Goal: Task Accomplishment & Management: Manage account settings

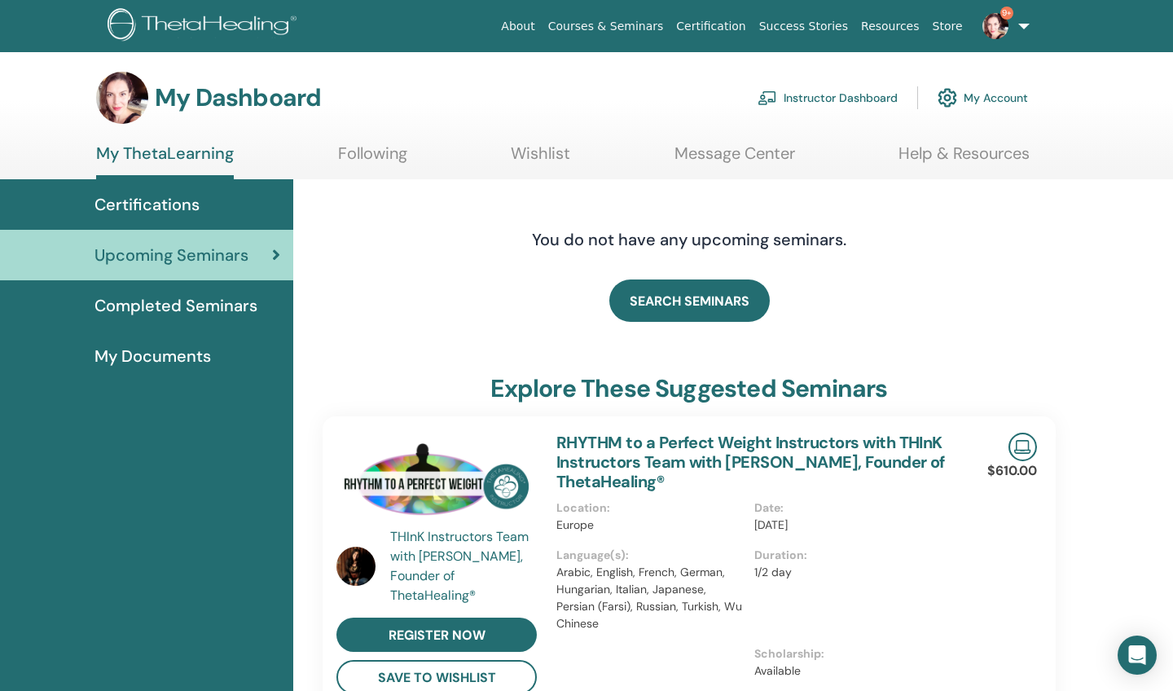
click at [845, 94] on link "Instructor Dashboard" at bounding box center [828, 98] width 140 height 36
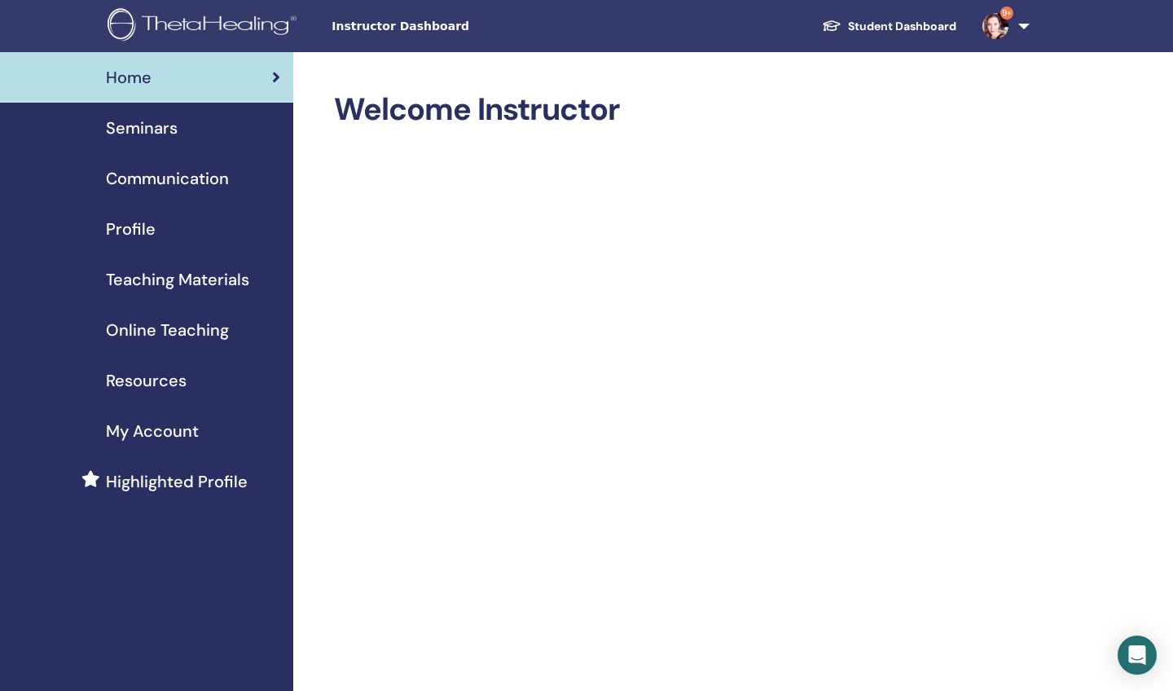
click at [140, 132] on span "Seminars" at bounding box center [142, 128] width 72 height 24
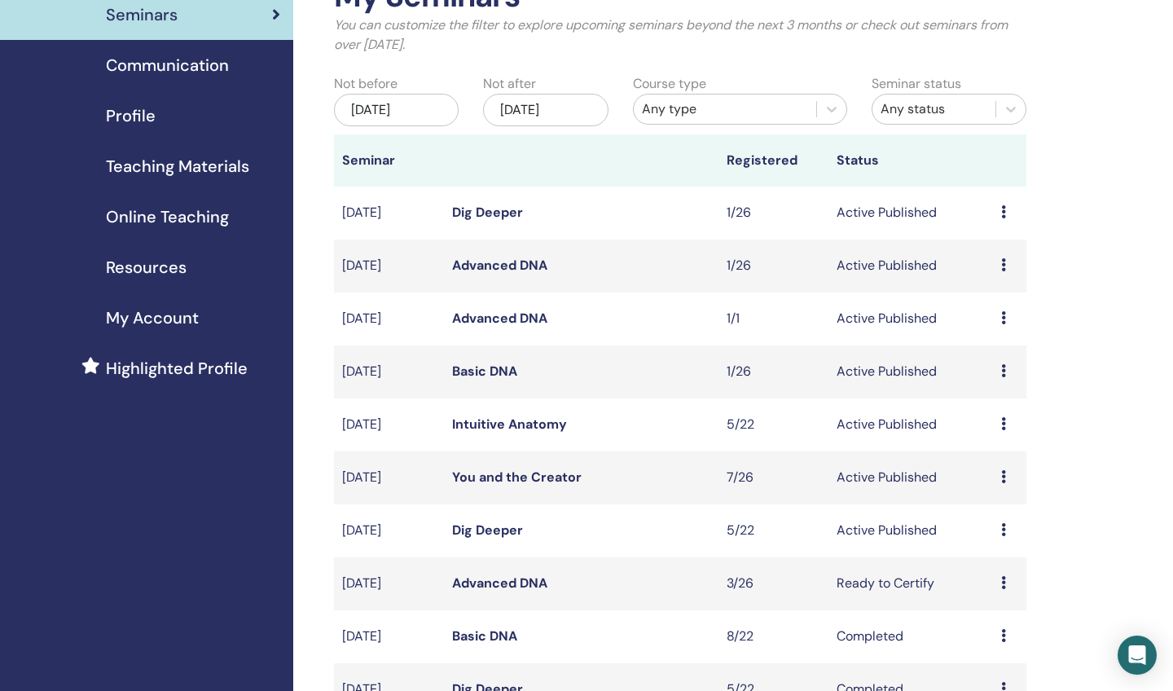
scroll to position [115, 0]
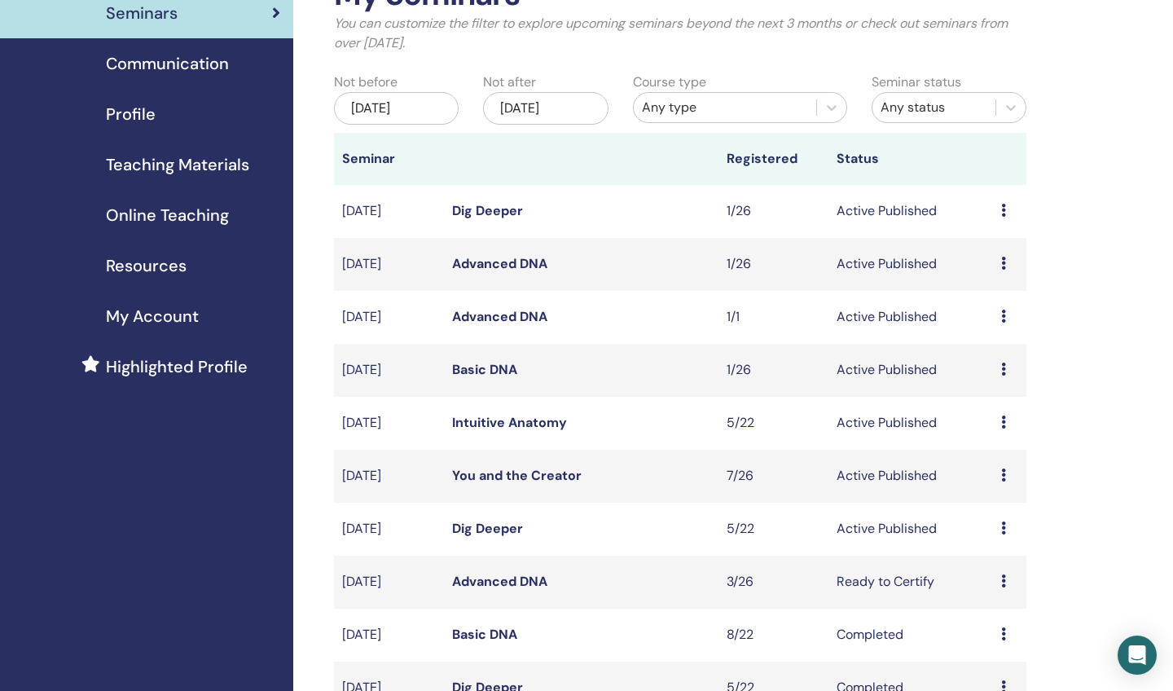
click at [498, 531] on link "Dig Deeper" at bounding box center [487, 528] width 71 height 17
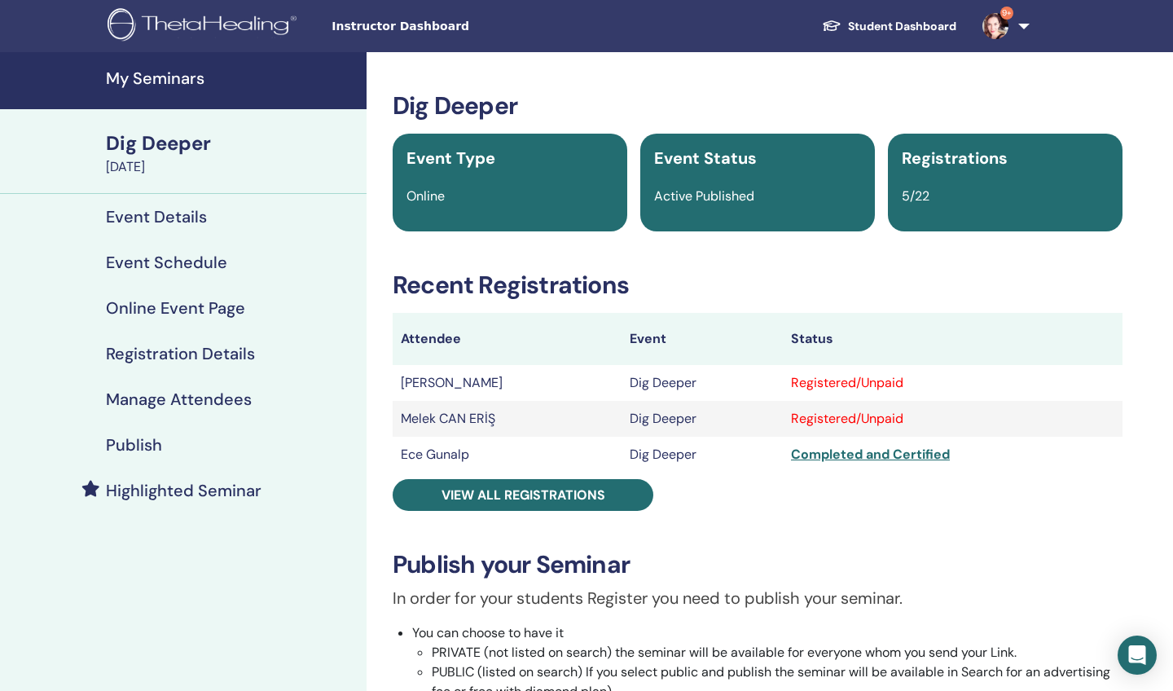
click at [207, 398] on h4 "Manage Attendees" at bounding box center [179, 399] width 146 height 20
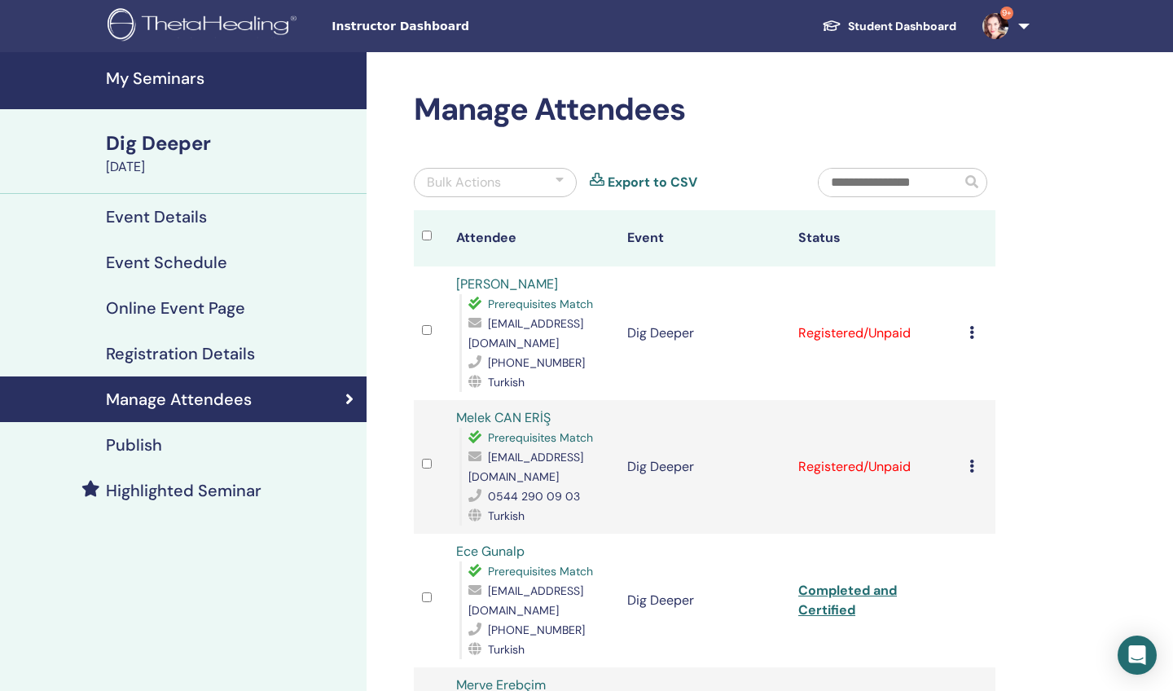
click at [973, 326] on icon at bounding box center [971, 332] width 5 height 13
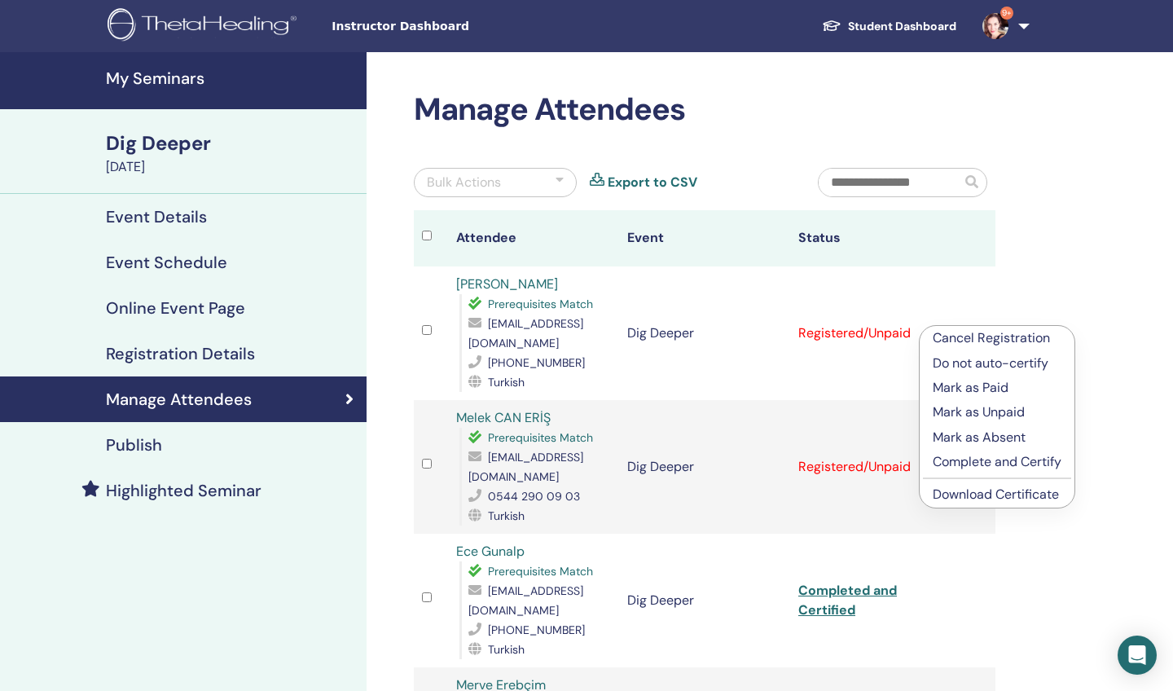
click at [967, 461] on p "Complete and Certify" at bounding box center [997, 462] width 129 height 20
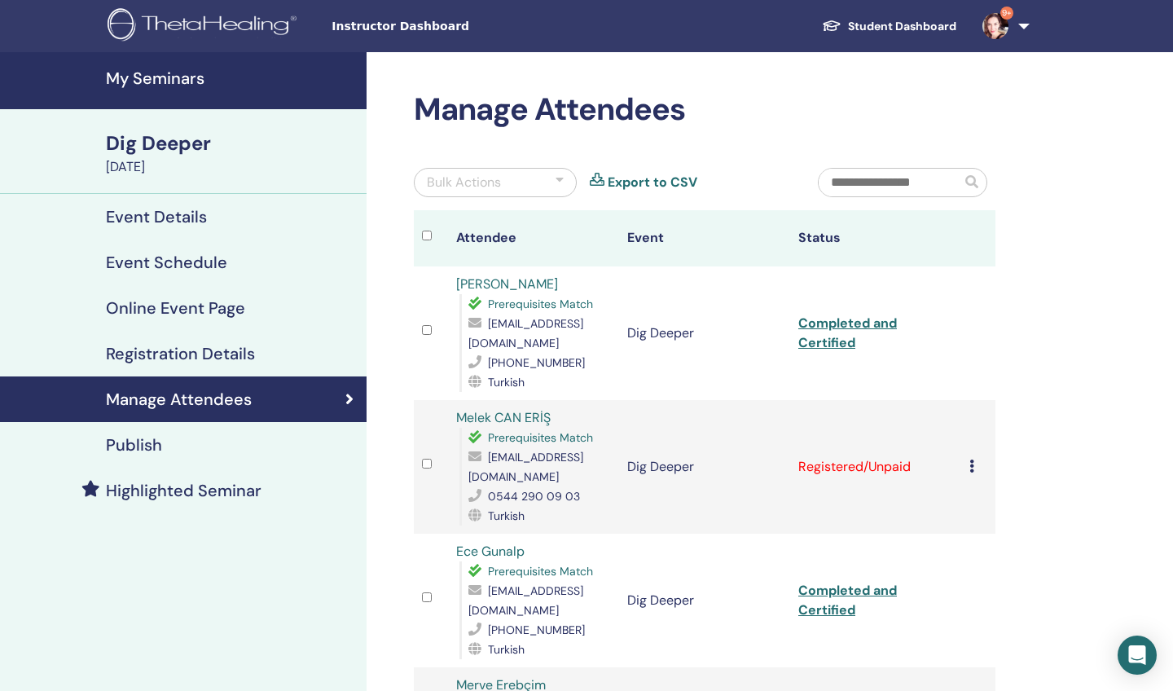
click at [850, 337] on link "Completed and Certified" at bounding box center [847, 332] width 99 height 37
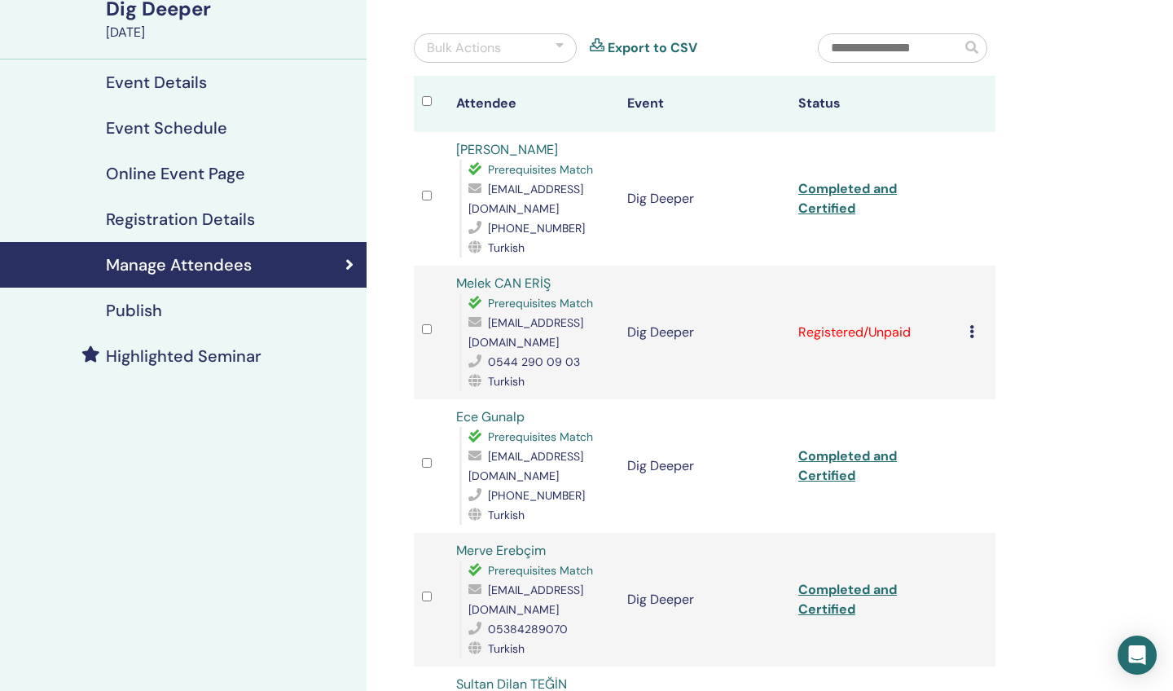
scroll to position [226, 0]
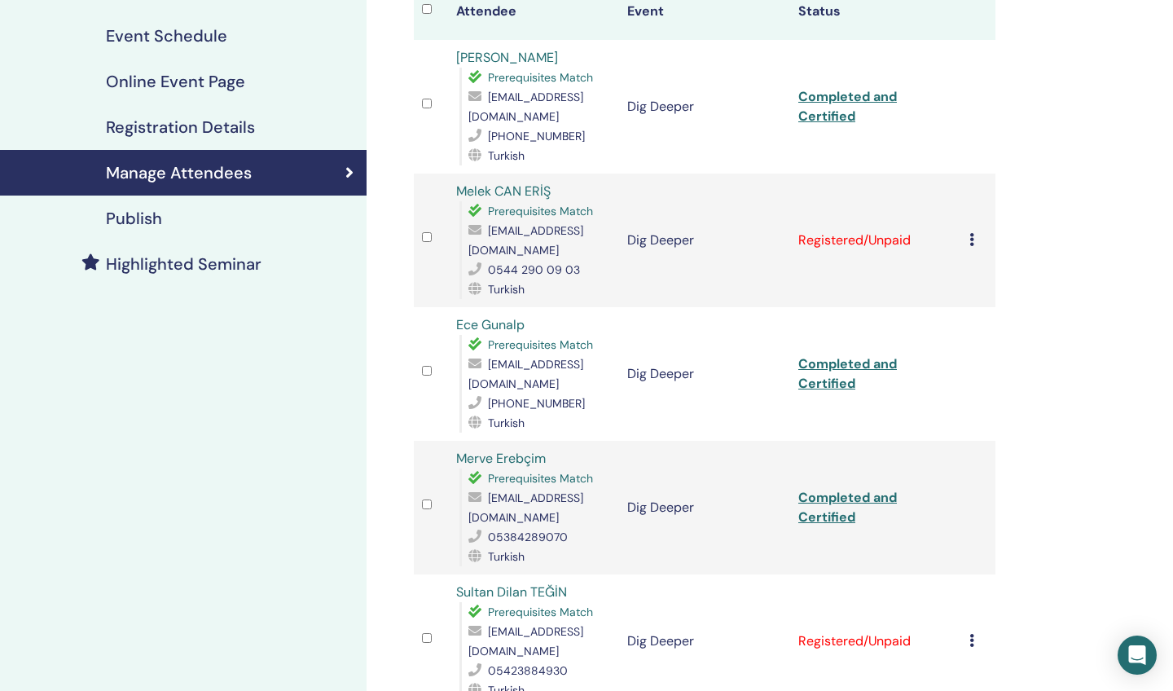
click at [973, 233] on icon at bounding box center [971, 239] width 5 height 13
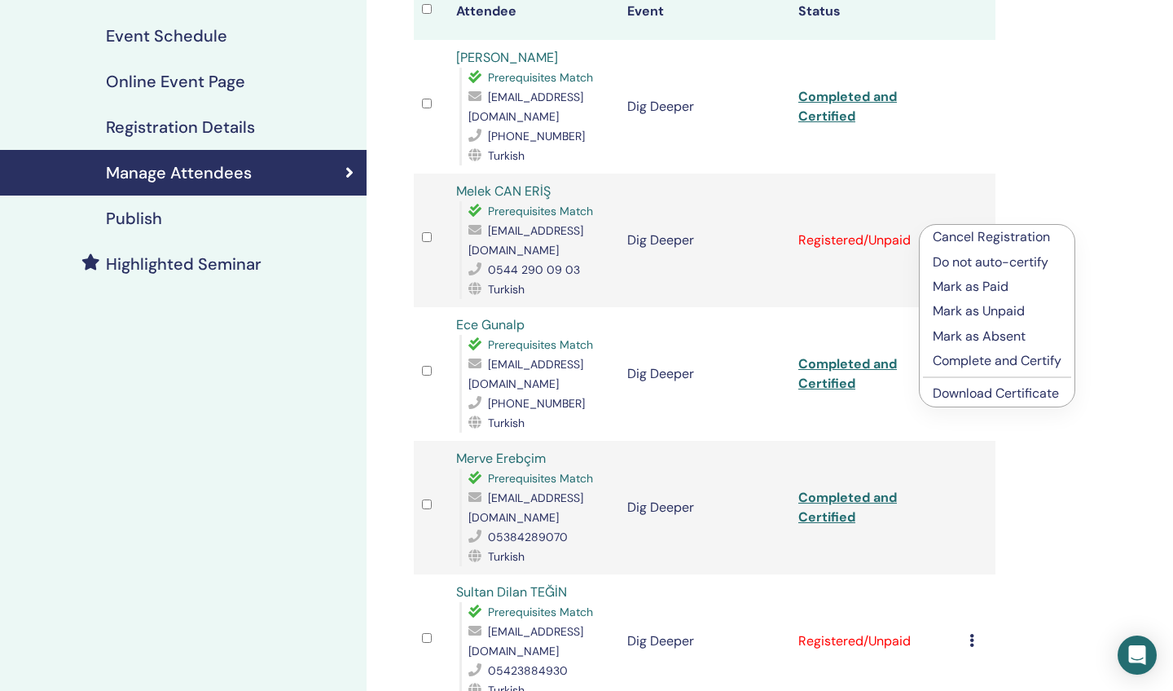
click at [969, 361] on p "Complete and Certify" at bounding box center [997, 361] width 129 height 20
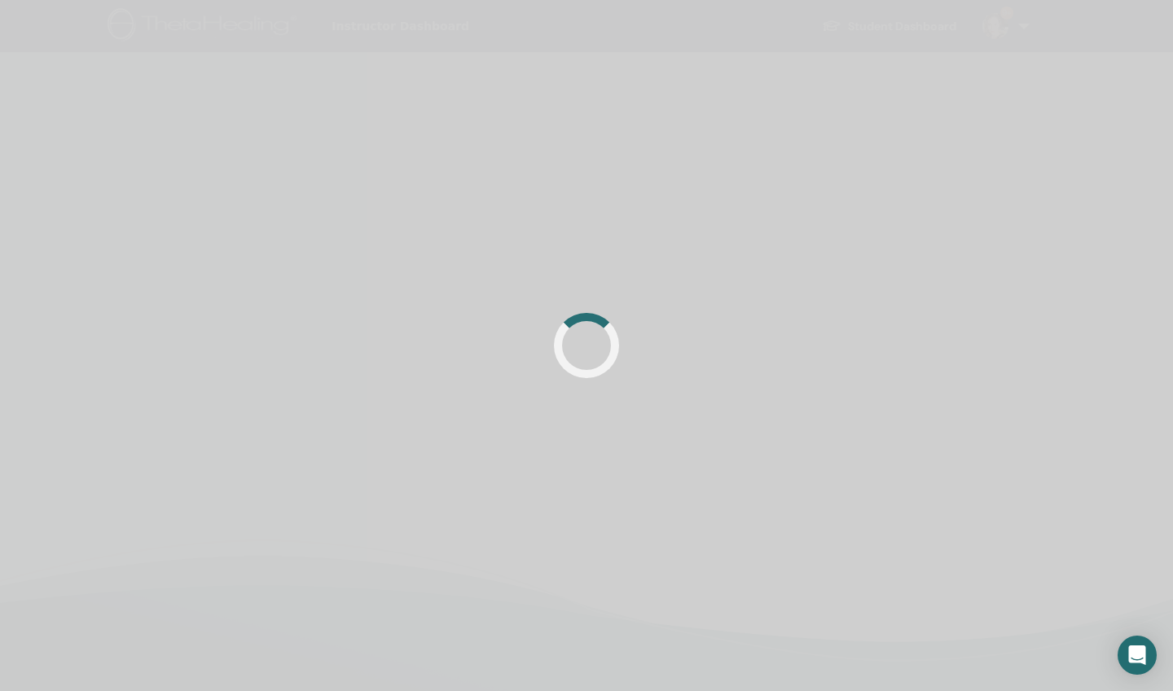
scroll to position [226, 0]
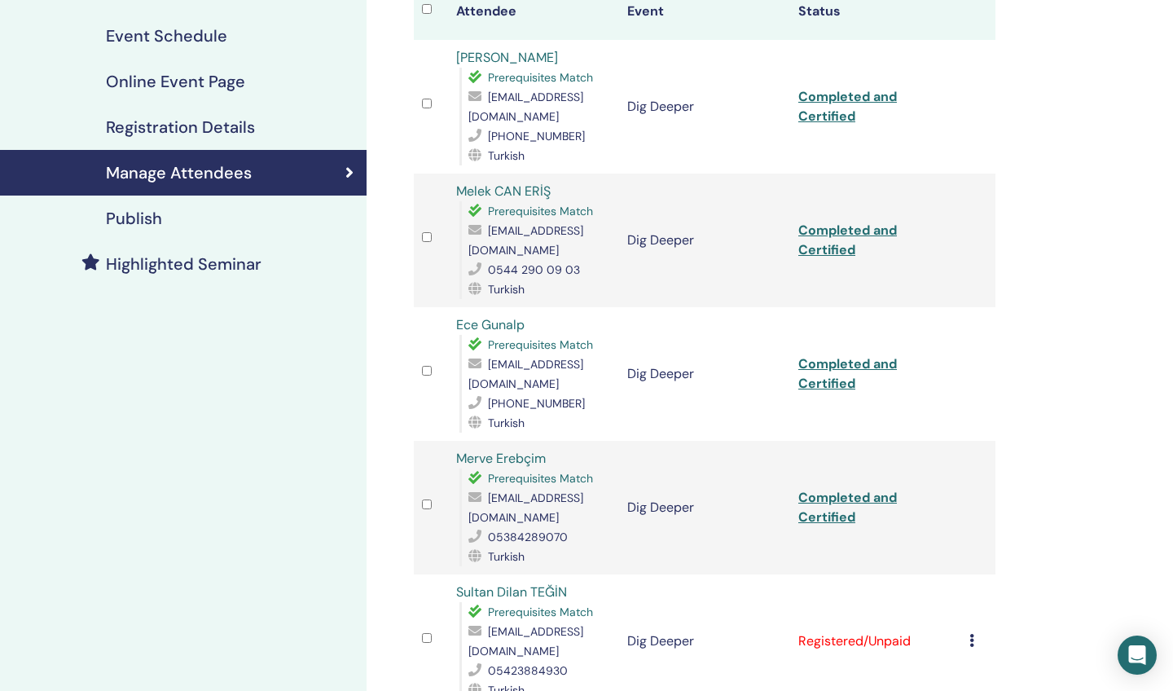
click at [809, 223] on link "Completed and Certified" at bounding box center [847, 240] width 99 height 37
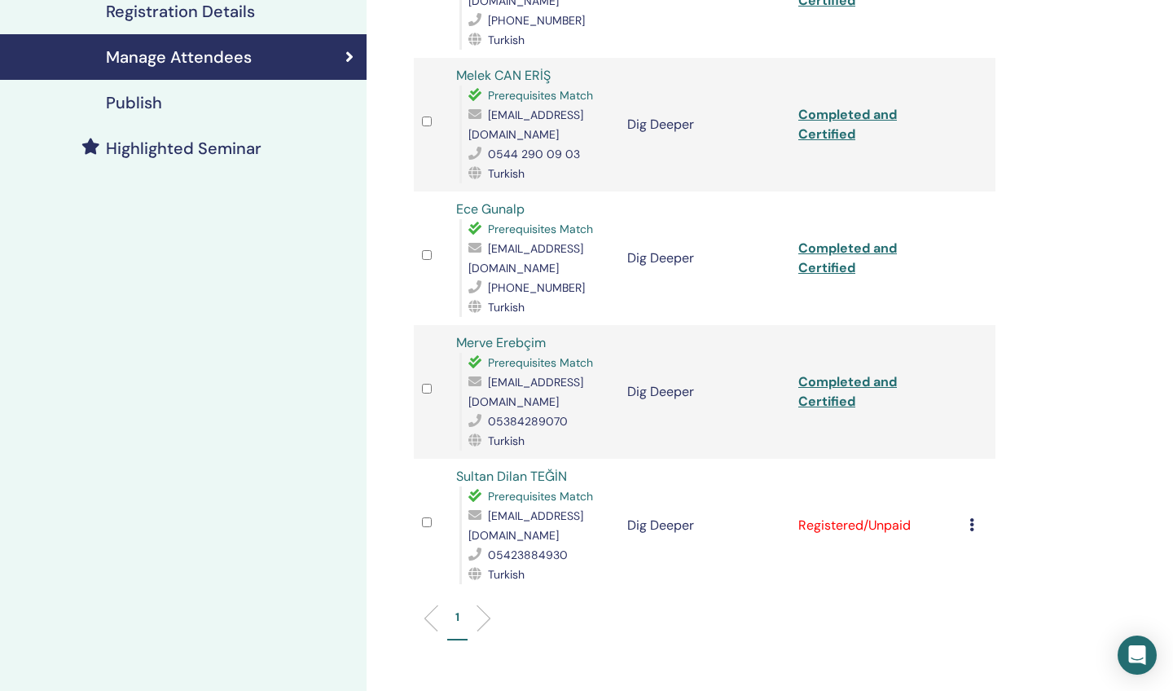
scroll to position [345, 0]
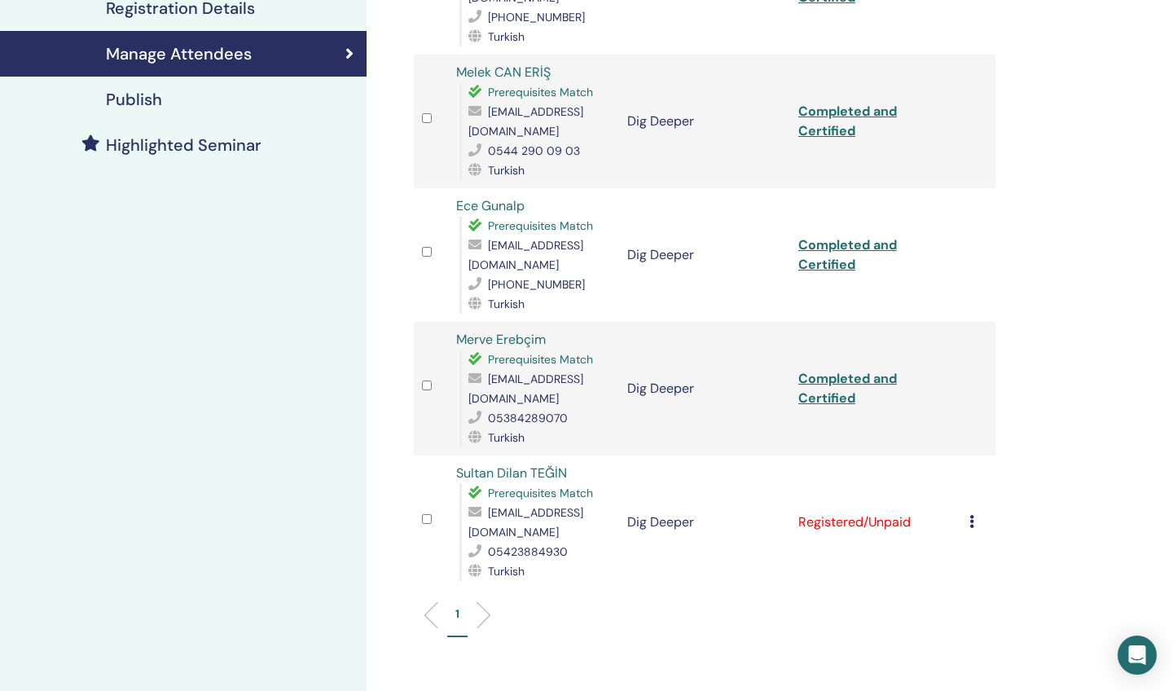
click at [973, 515] on icon at bounding box center [971, 521] width 5 height 13
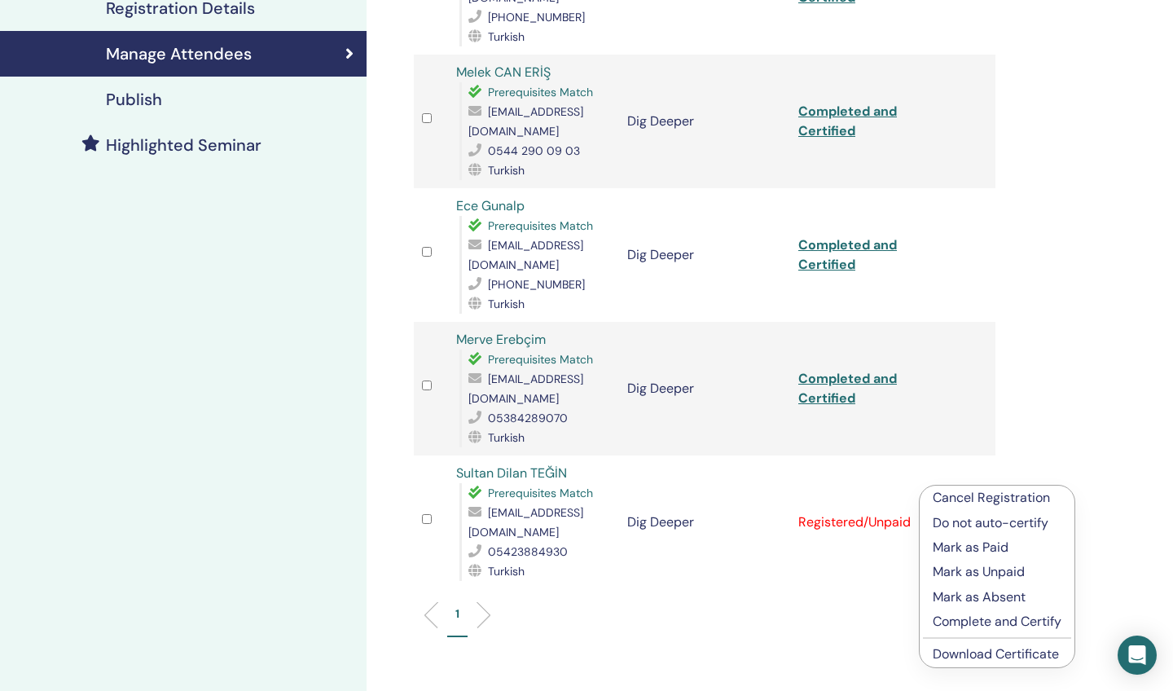
click at [942, 624] on p "Complete and Certify" at bounding box center [997, 622] width 129 height 20
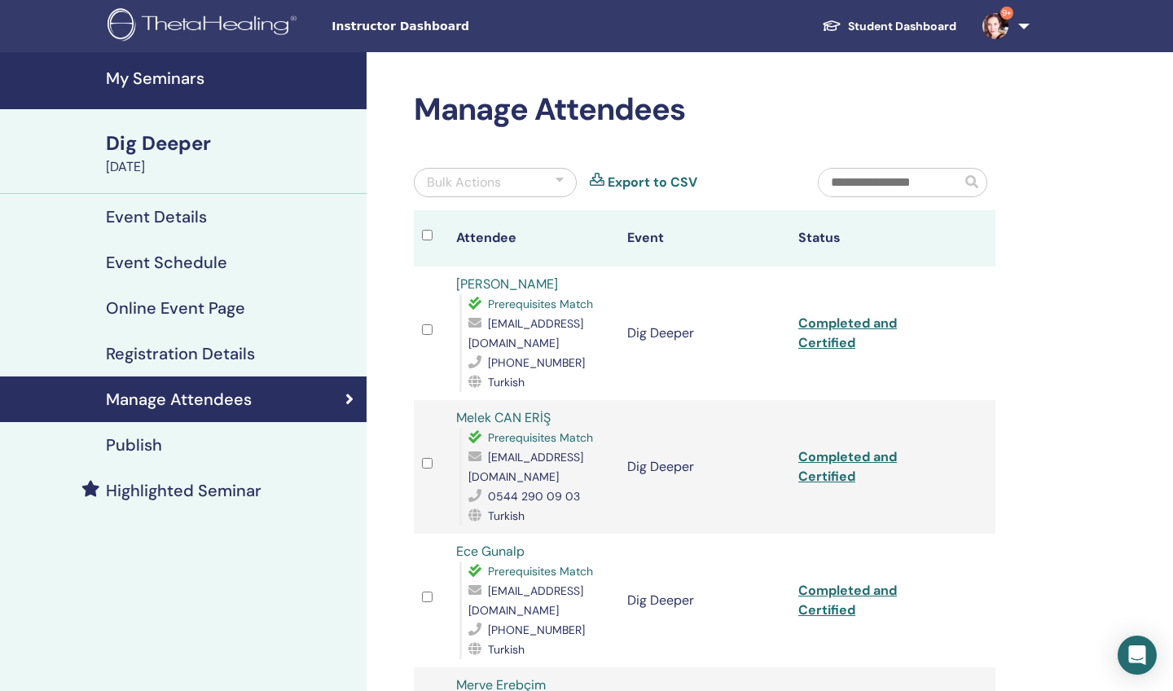
scroll to position [345, 0]
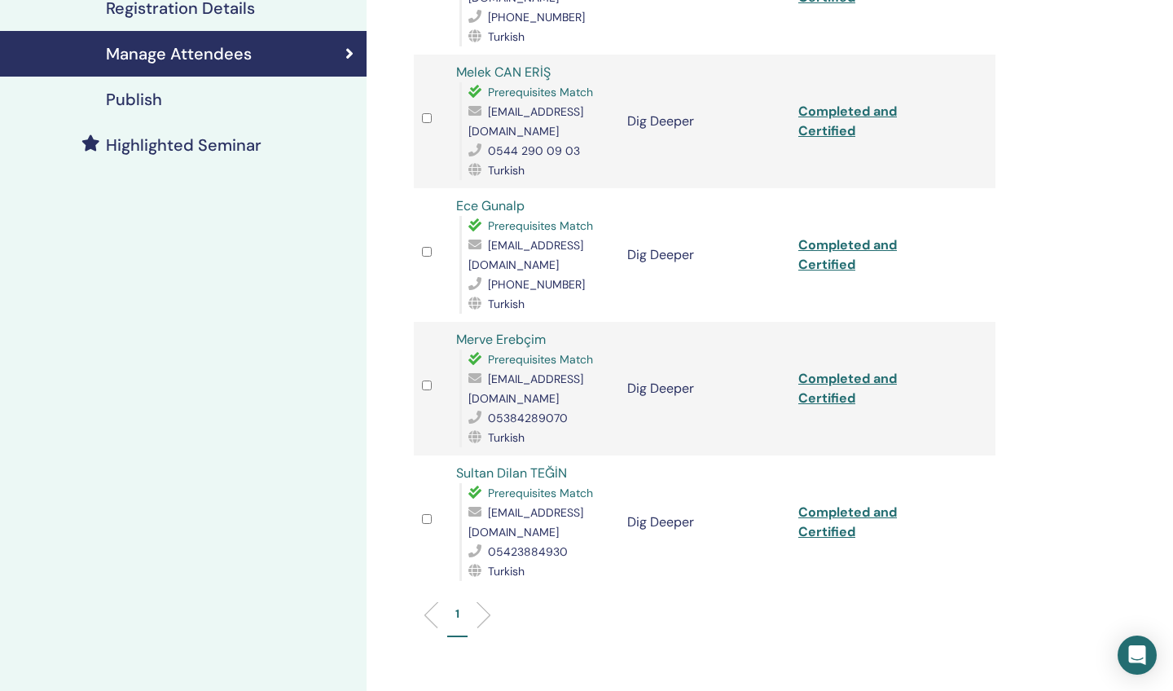
click at [826, 503] on link "Completed and Certified" at bounding box center [847, 521] width 99 height 37
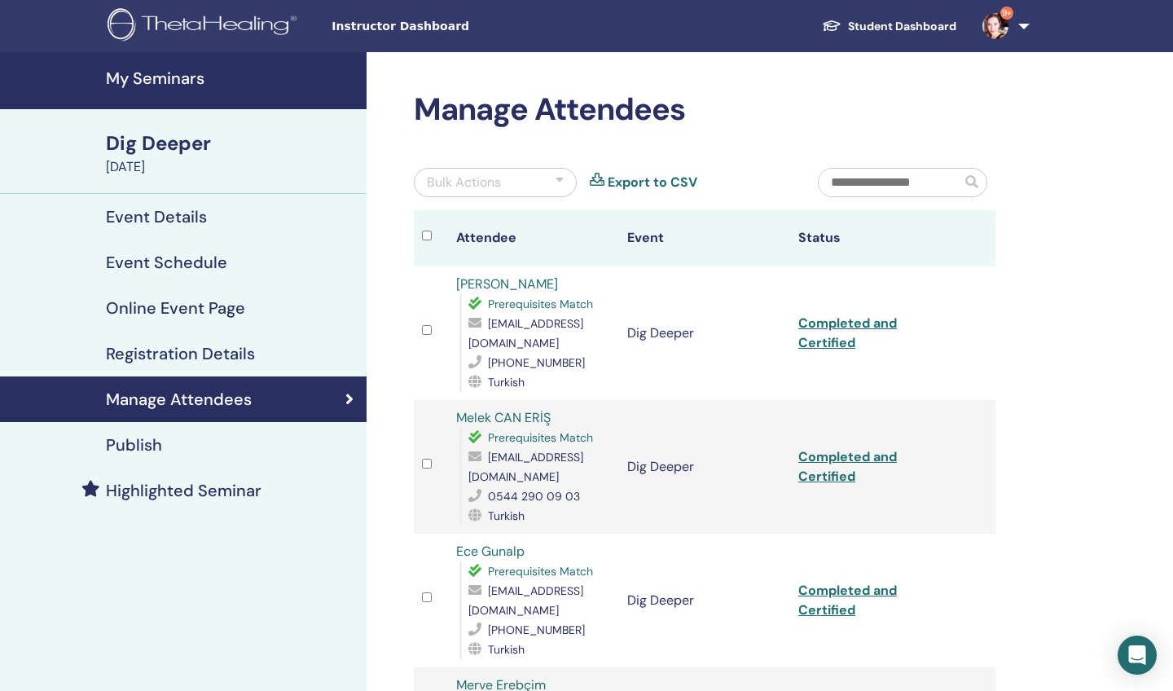
scroll to position [0, 0]
click at [178, 72] on h4 "My Seminars" at bounding box center [231, 78] width 251 height 20
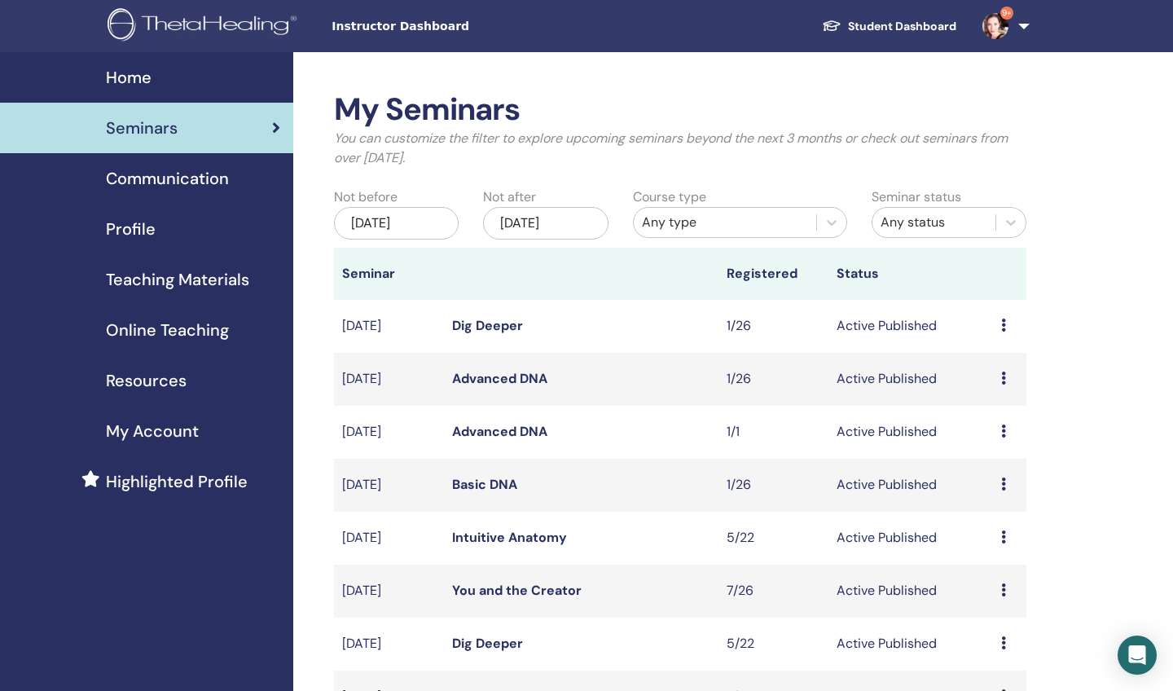
click at [497, 323] on link "Dig Deeper" at bounding box center [487, 325] width 71 height 17
